Goal: Go to known website: Access a specific website the user already knows

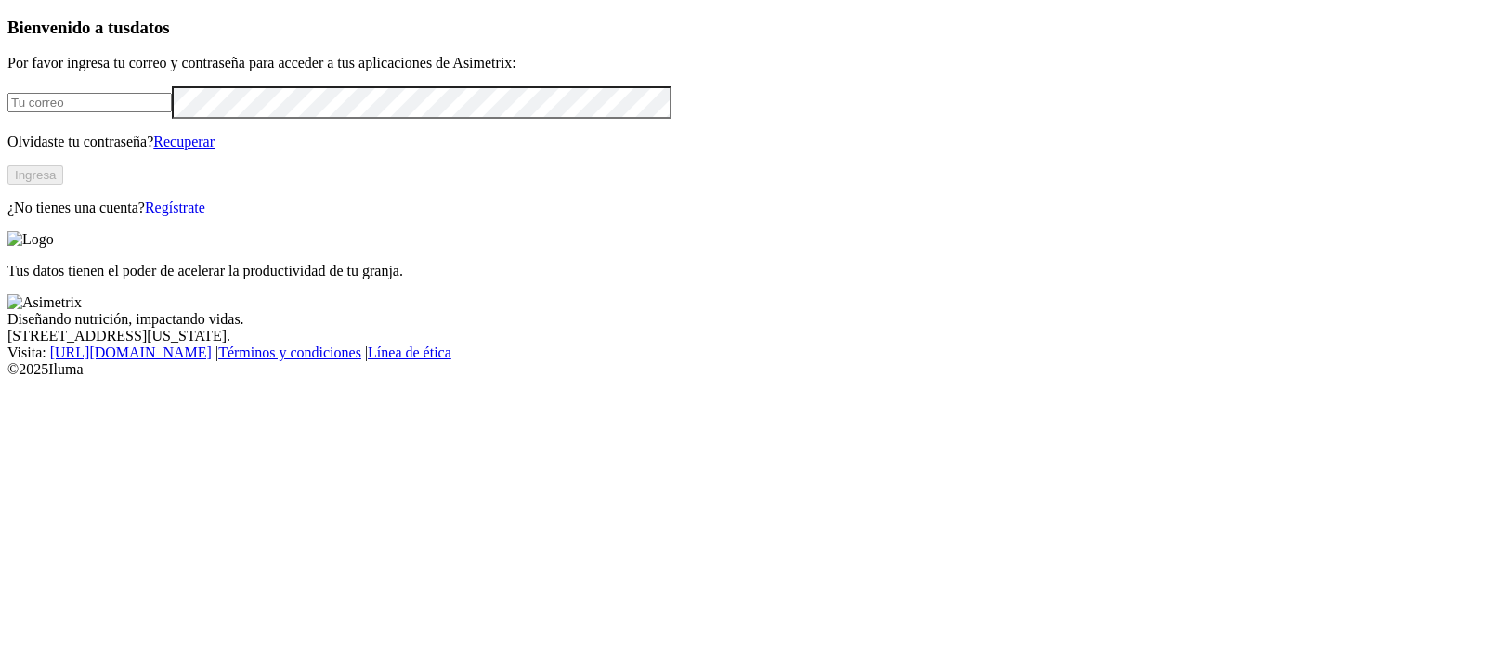
type input "[EMAIL_ADDRESS][PERSON_NAME][DOMAIN_NAME]"
click at [63, 185] on button "Ingresa" at bounding box center [35, 175] width 56 height 20
